Goal: Task Accomplishment & Management: Use online tool/utility

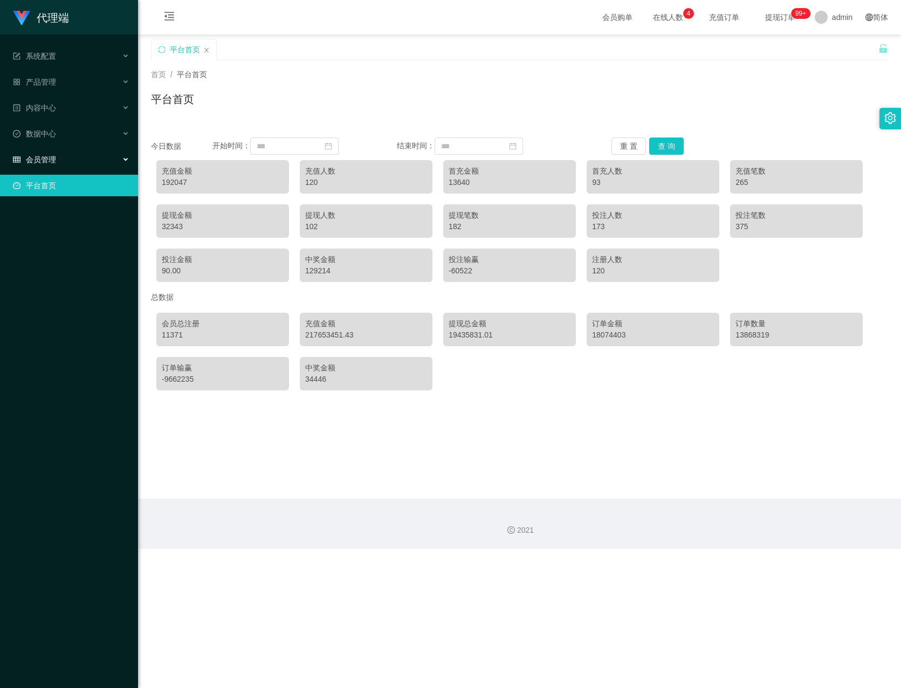
click at [93, 149] on div "会员管理" at bounding box center [69, 160] width 138 height 22
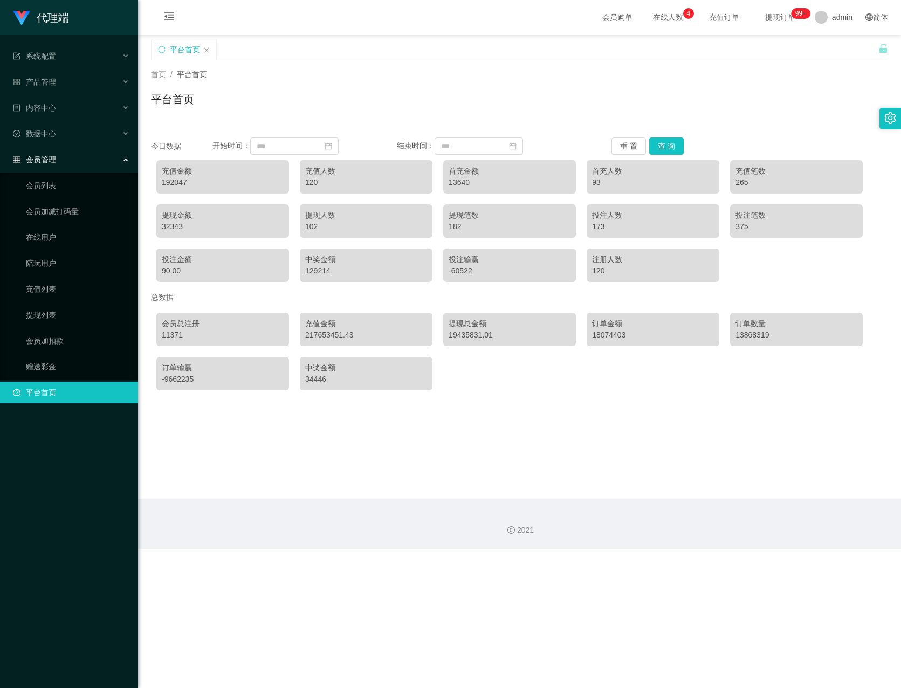
click at [202, 49] on div "平台首页" at bounding box center [183, 49] width 65 height 20
click at [58, 364] on link "赠送彩金" at bounding box center [77, 367] width 103 height 22
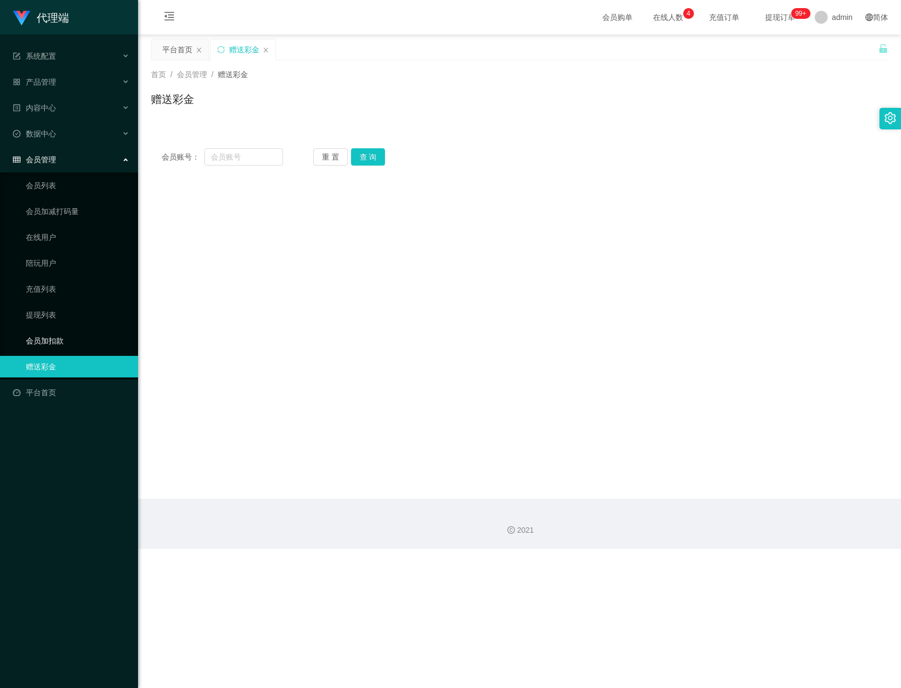
click at [67, 336] on link "会员加扣款" at bounding box center [77, 341] width 103 height 22
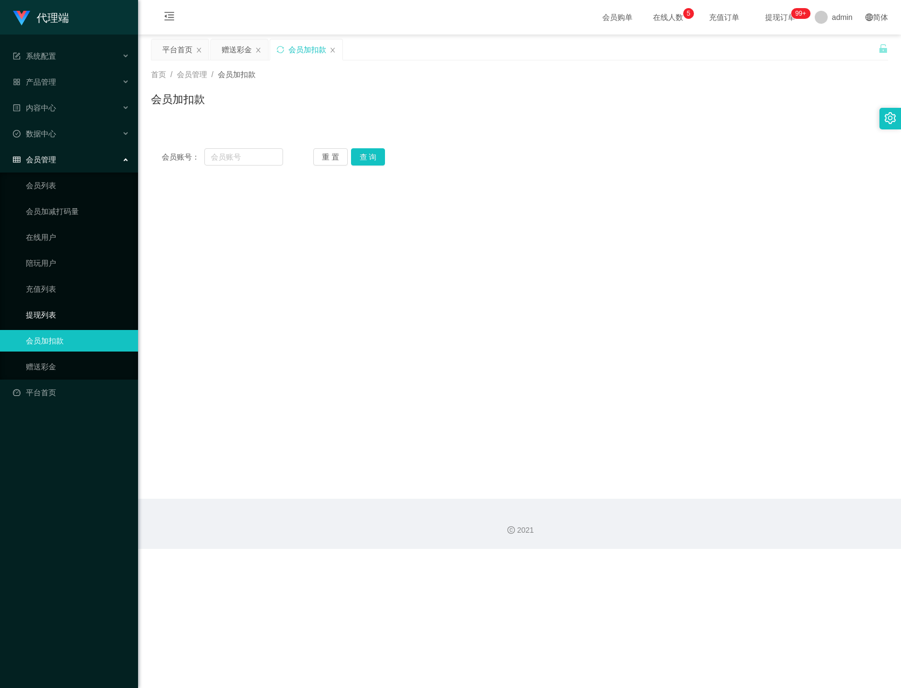
click at [68, 304] on link "提现列表" at bounding box center [77, 315] width 103 height 22
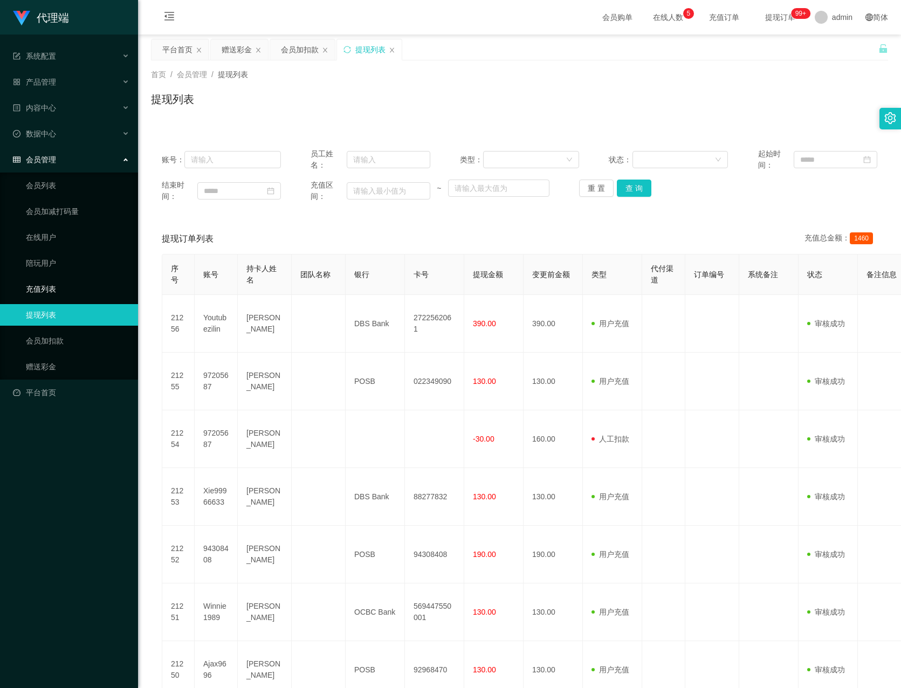
click at [71, 280] on link "充值列表" at bounding box center [77, 289] width 103 height 22
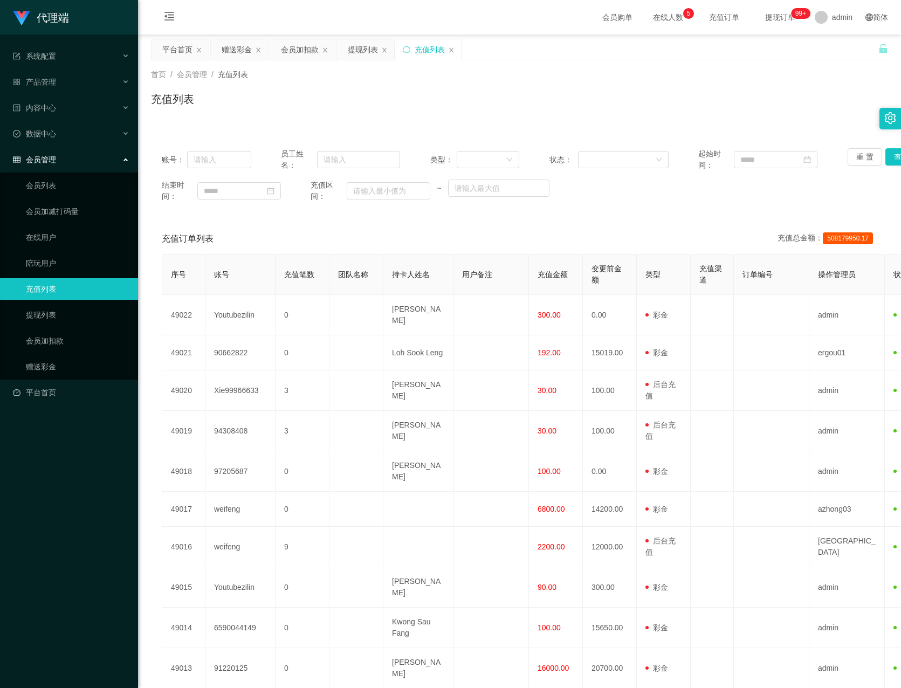
click at [79, 151] on div "会员管理" at bounding box center [69, 160] width 138 height 22
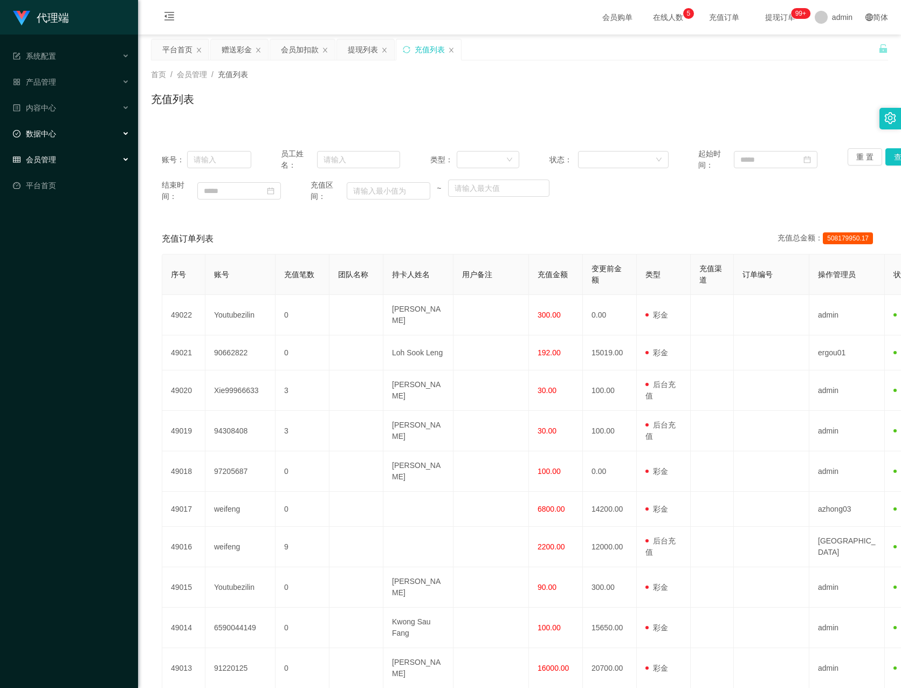
click at [70, 127] on div "数据中心" at bounding box center [69, 134] width 138 height 22
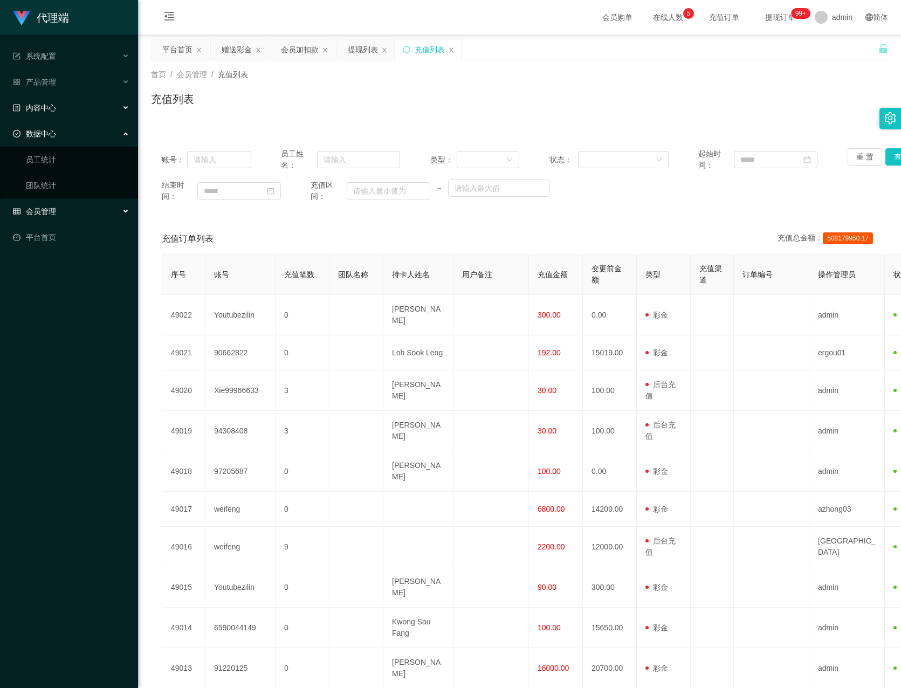
click at [71, 104] on div "内容中心" at bounding box center [69, 108] width 138 height 22
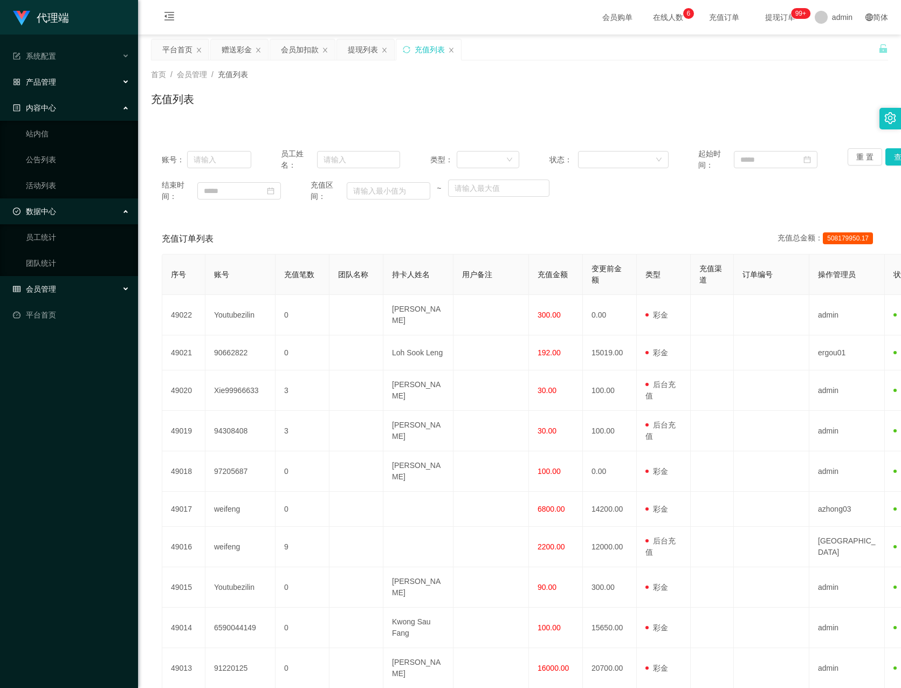
click at [73, 83] on div "产品管理" at bounding box center [69, 82] width 138 height 22
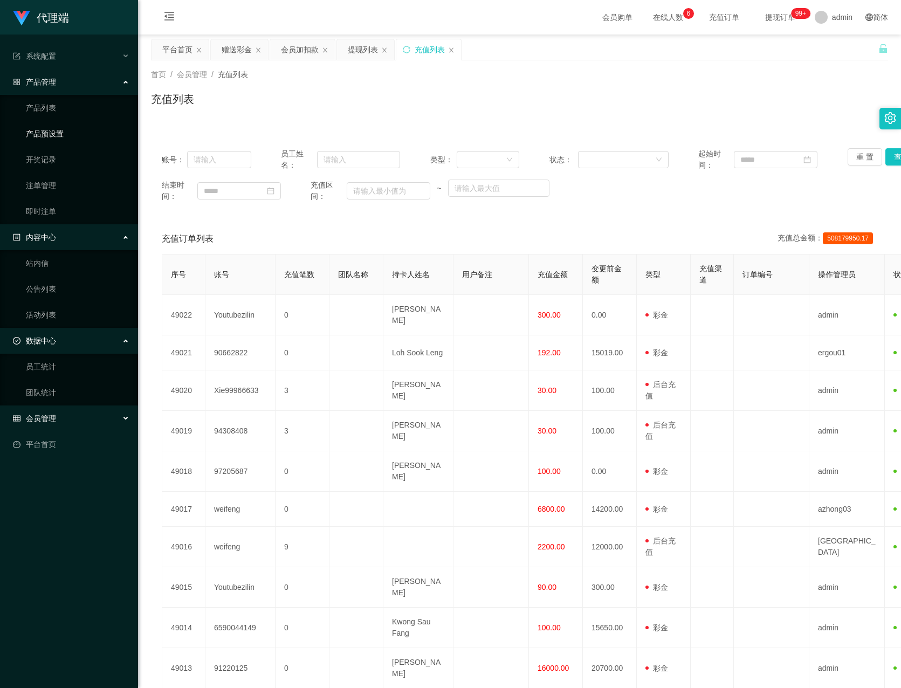
click at [77, 127] on link "产品预设置" at bounding box center [77, 134] width 103 height 22
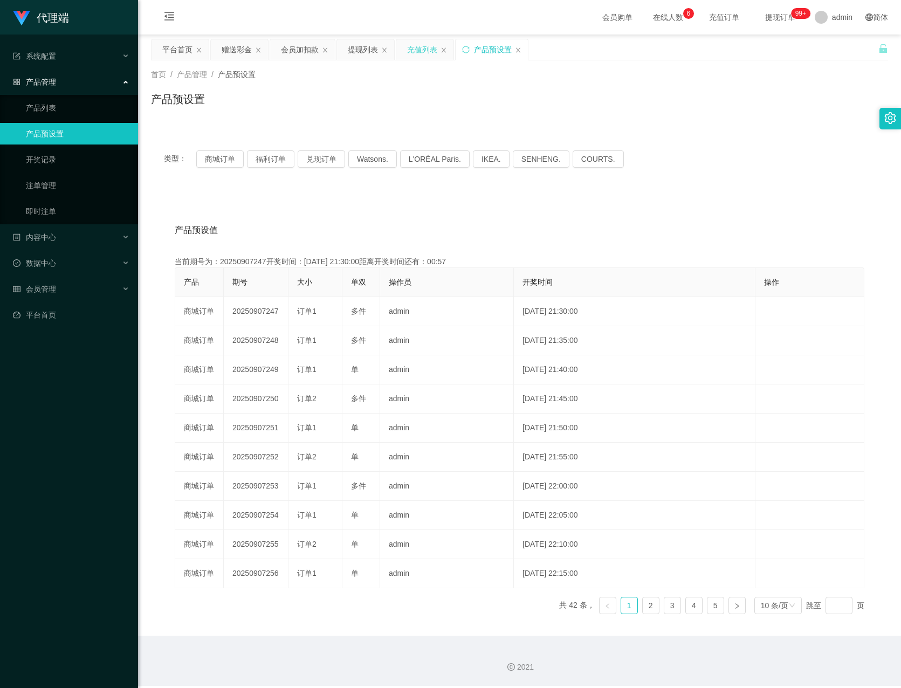
click at [441, 51] on div "充值列表" at bounding box center [424, 49] width 57 height 20
click at [296, 51] on div "会员加扣款" at bounding box center [300, 49] width 38 height 20
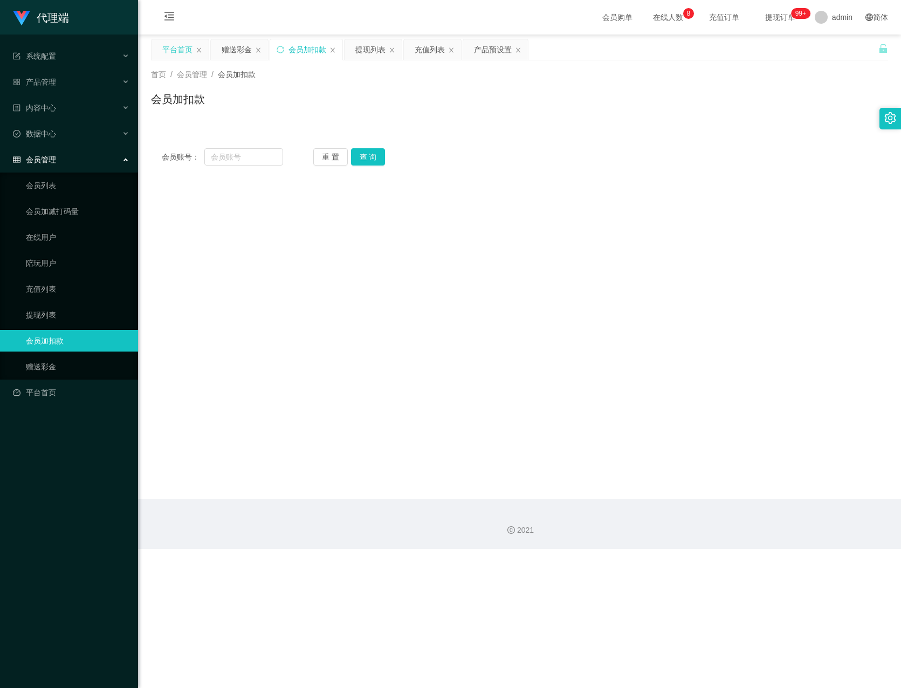
click at [193, 49] on div "平台首页" at bounding box center [179, 49] width 57 height 20
click at [199, 49] on icon "图标: close" at bounding box center [199, 50] width 6 height 6
click at [175, 51] on div "赠送彩金" at bounding box center [177, 49] width 30 height 20
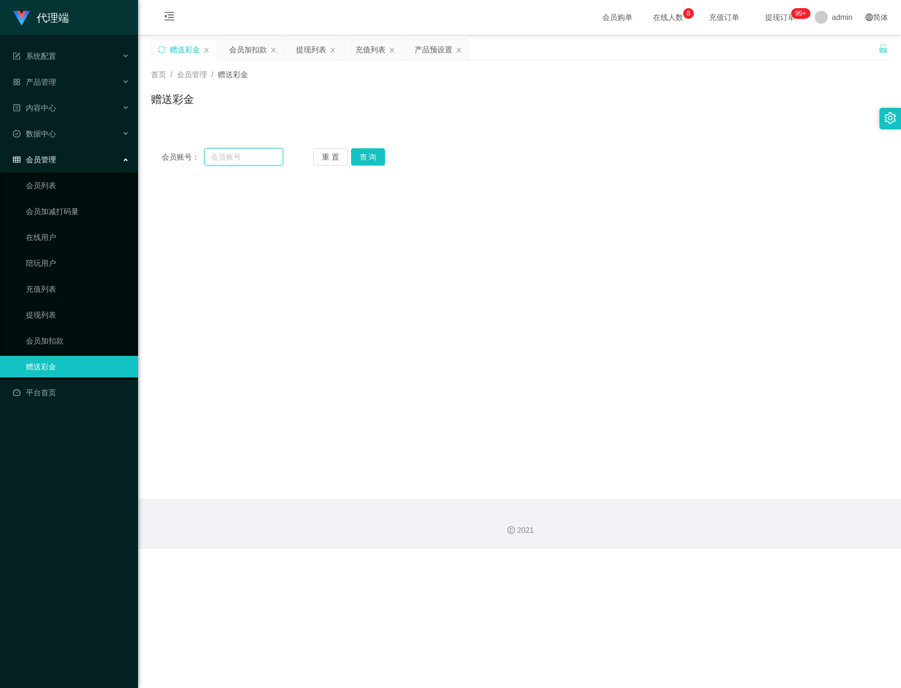
click at [238, 157] on input "text" at bounding box center [243, 156] width 79 height 17
click at [363, 158] on button "查 询" at bounding box center [368, 156] width 34 height 17
click at [364, 164] on button "查 询" at bounding box center [368, 156] width 34 height 17
click at [364, 162] on button "查 询" at bounding box center [368, 156] width 34 height 17
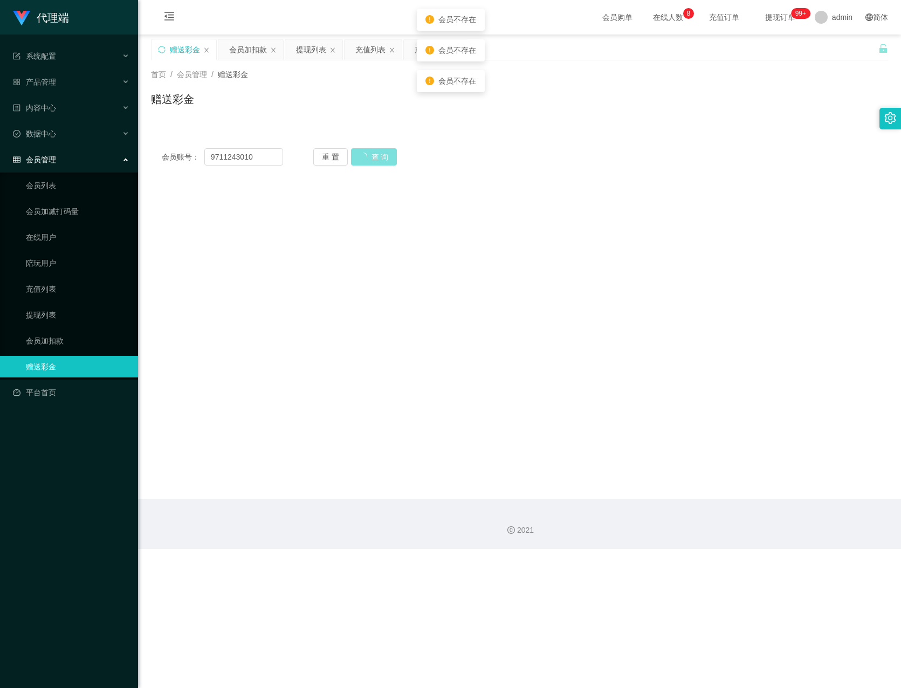
click at [364, 162] on button "查 询" at bounding box center [374, 156] width 46 height 17
click at [364, 162] on button "查 询" at bounding box center [368, 156] width 34 height 17
drag, startPoint x: 209, startPoint y: 154, endPoint x: 212, endPoint y: 183, distance: 29.2
click at [209, 156] on input "9711243010" at bounding box center [243, 156] width 79 height 17
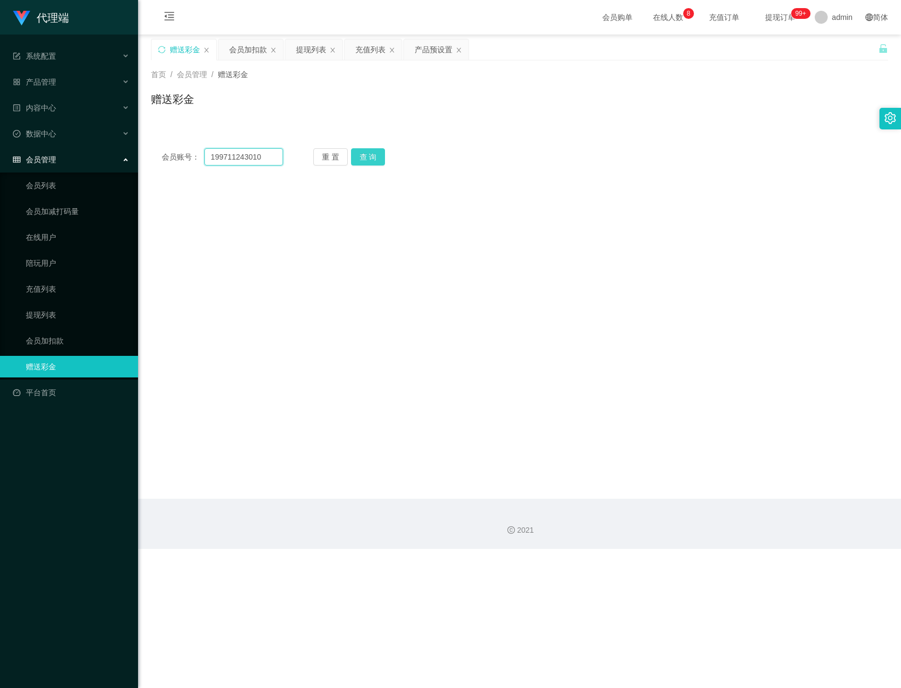
type input "199711243010"
click at [377, 160] on button "查 询" at bounding box center [368, 156] width 34 height 17
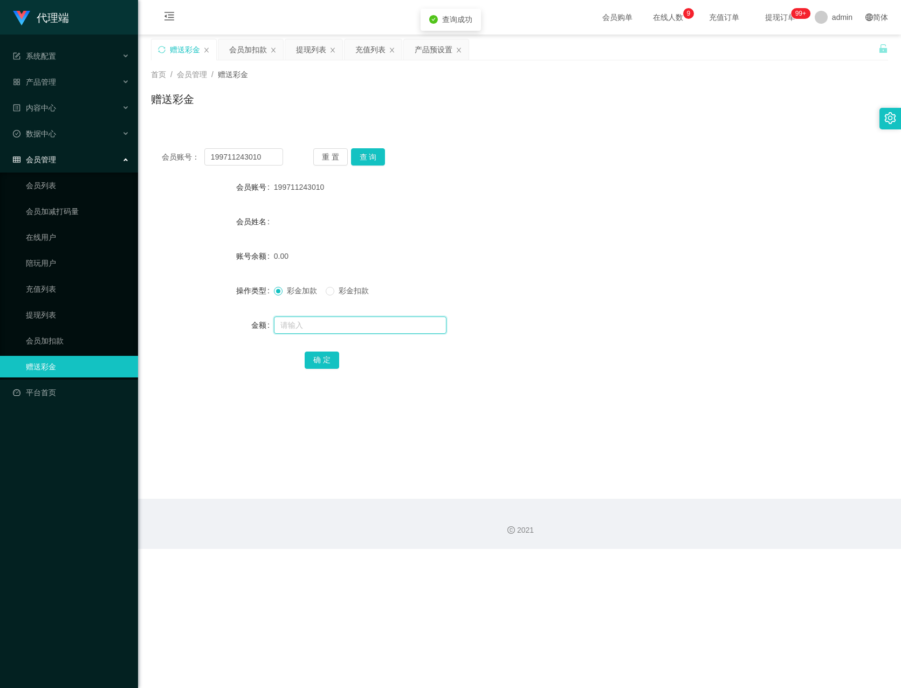
click at [314, 321] on input "text" at bounding box center [360, 324] width 172 height 17
type input "1000"
click at [316, 364] on button "确 定" at bounding box center [322, 359] width 34 height 17
click at [320, 44] on div "提现列表" at bounding box center [311, 49] width 30 height 20
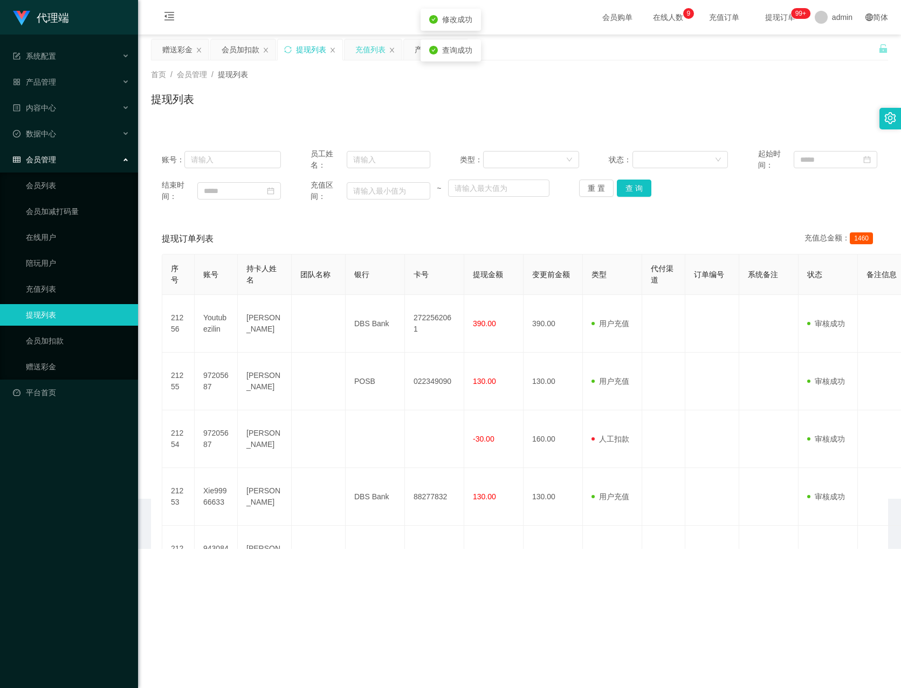
click at [364, 47] on div "充值列表" at bounding box center [370, 49] width 30 height 20
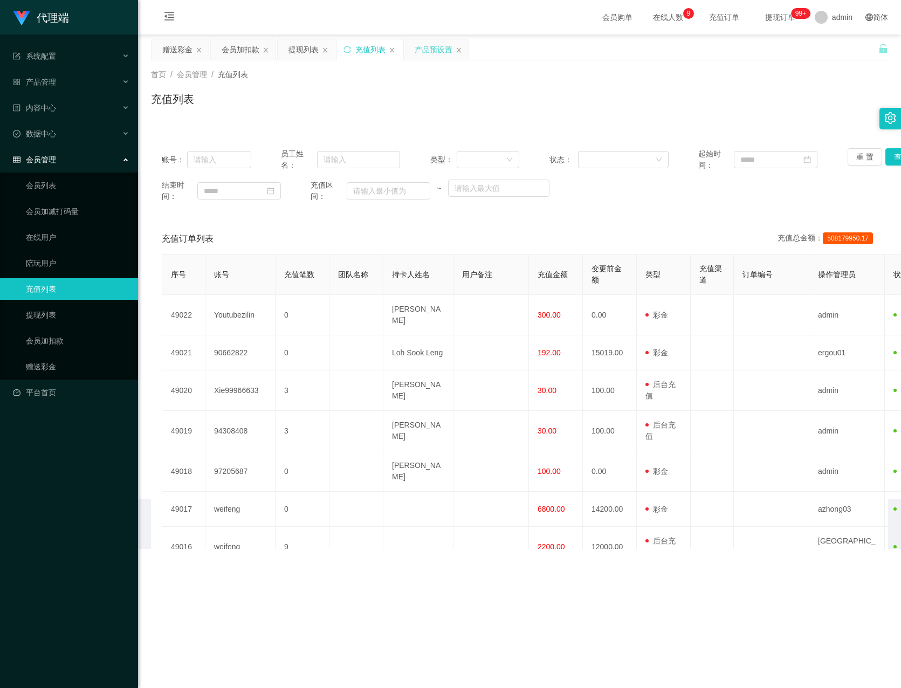
click at [435, 46] on div "产品预设置" at bounding box center [433, 49] width 38 height 20
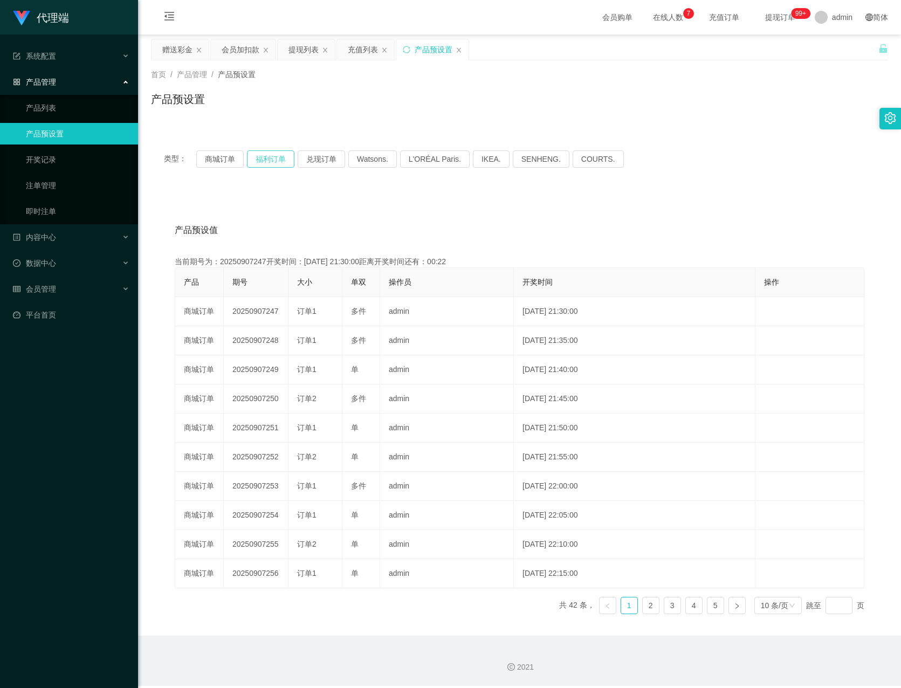
click at [276, 160] on button "福利订单" at bounding box center [270, 158] width 47 height 17
click at [413, 49] on div "产品预设置" at bounding box center [432, 49] width 72 height 20
click at [410, 50] on icon "图标: sync" at bounding box center [407, 50] width 8 height 8
